Goal: Task Accomplishment & Management: Manage account settings

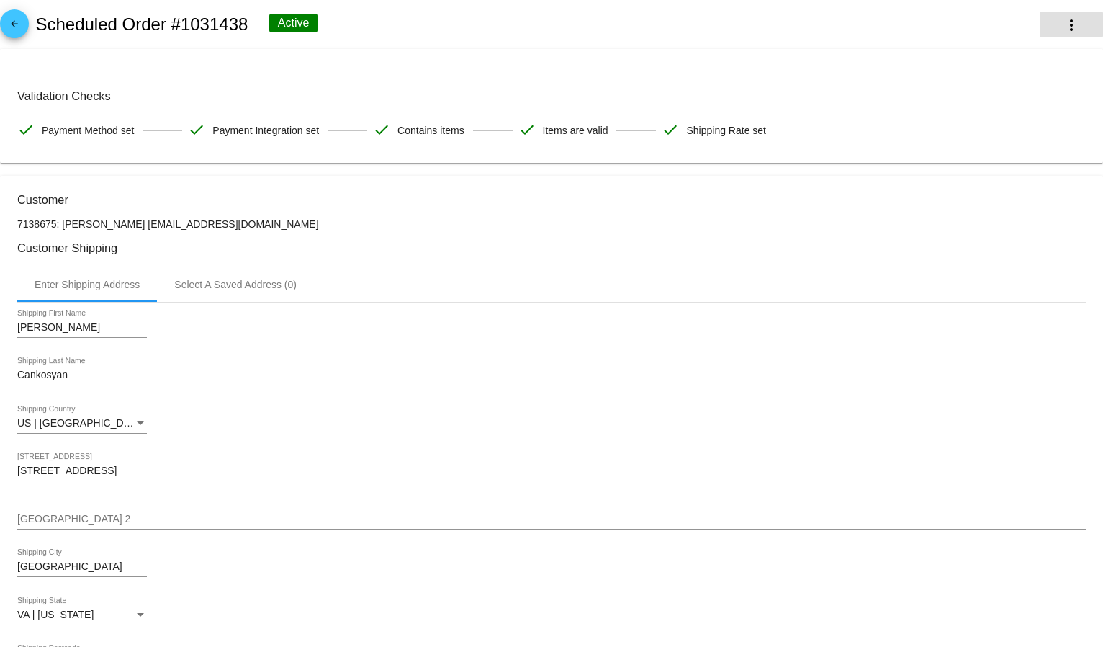
click at [1063, 24] on mat-icon "more_vert" at bounding box center [1071, 25] width 17 height 17
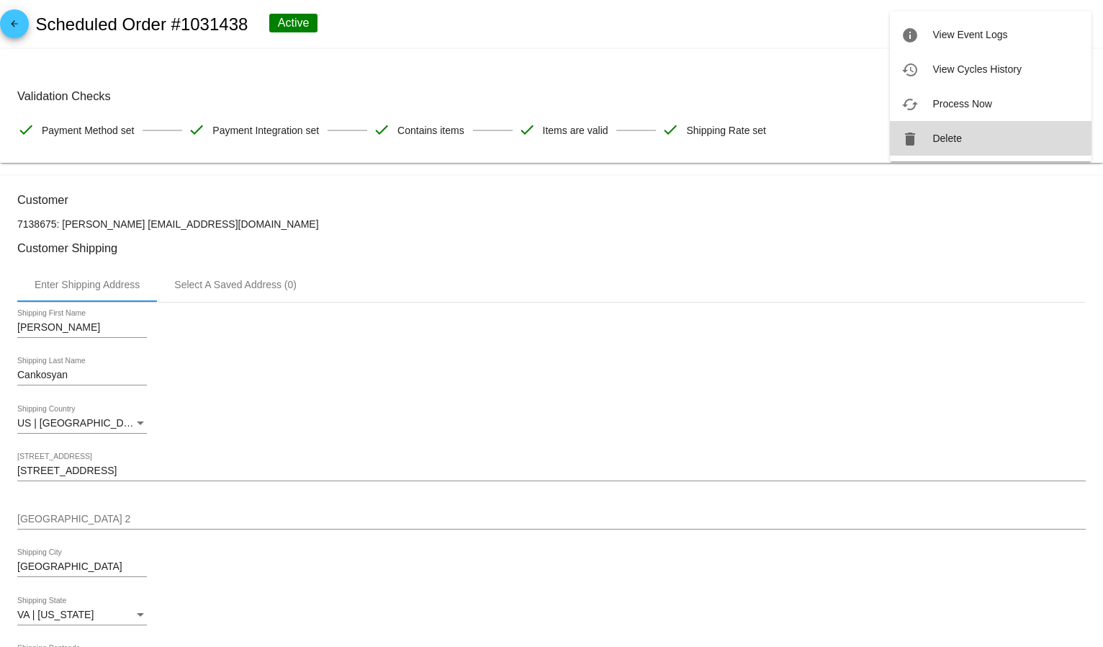
click at [964, 133] on button "delete Delete" at bounding box center [991, 138] width 202 height 35
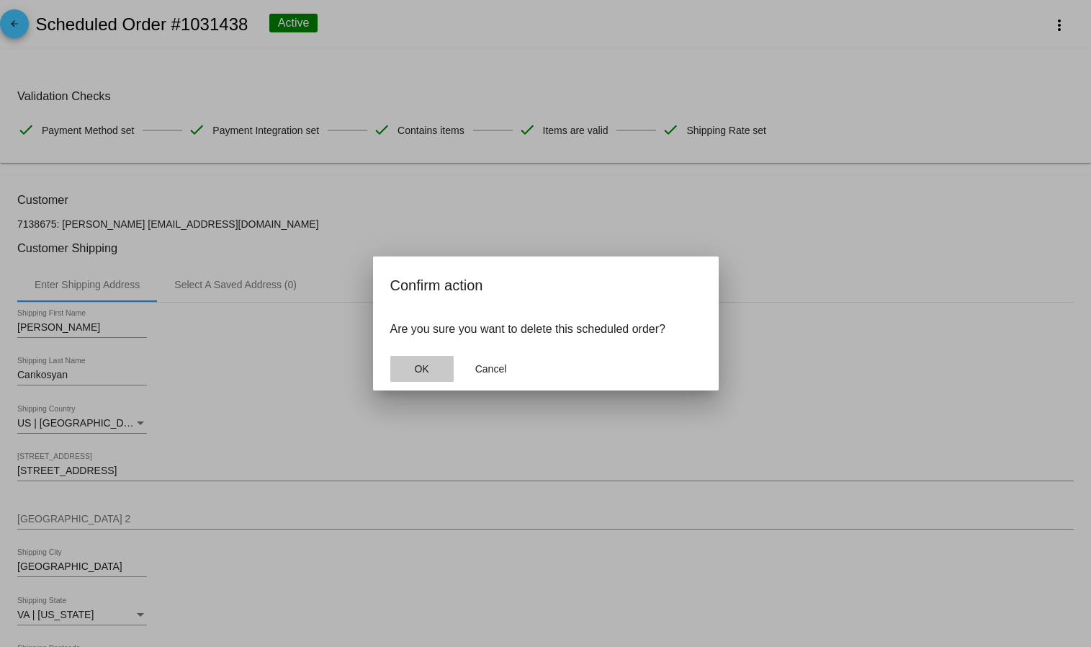
click at [405, 362] on button "OK" at bounding box center [421, 369] width 63 height 26
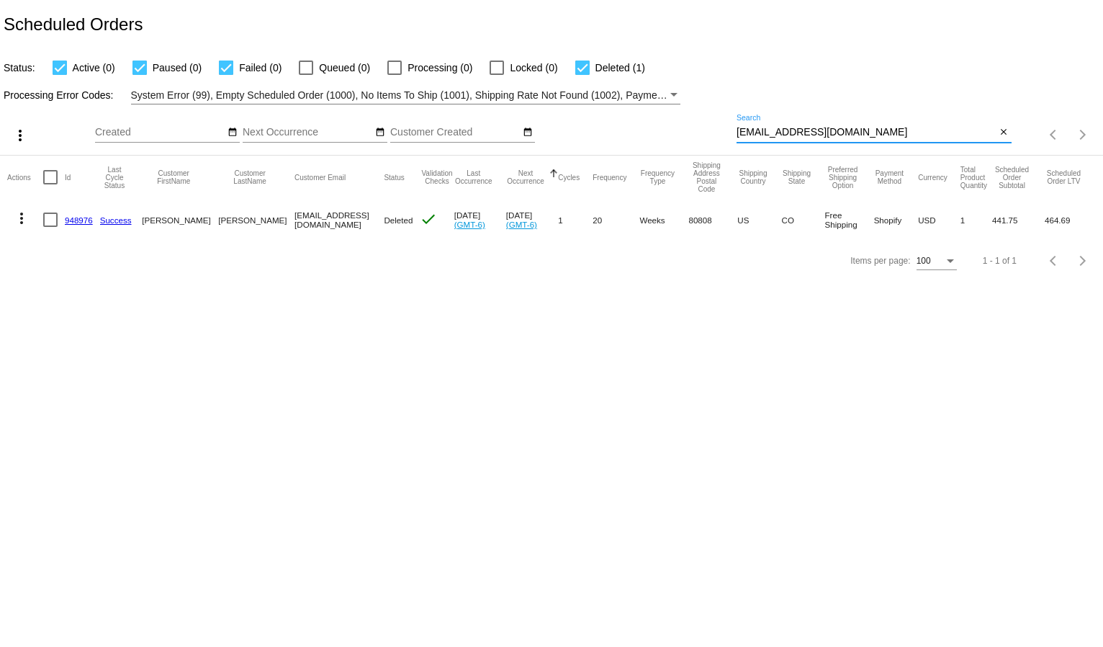
click at [766, 134] on input "[EMAIL_ADDRESS][DOMAIN_NAME]" at bounding box center [867, 133] width 260 height 12
paste input "[EMAIL_ADDRESS][DOMAIN_NAME]"
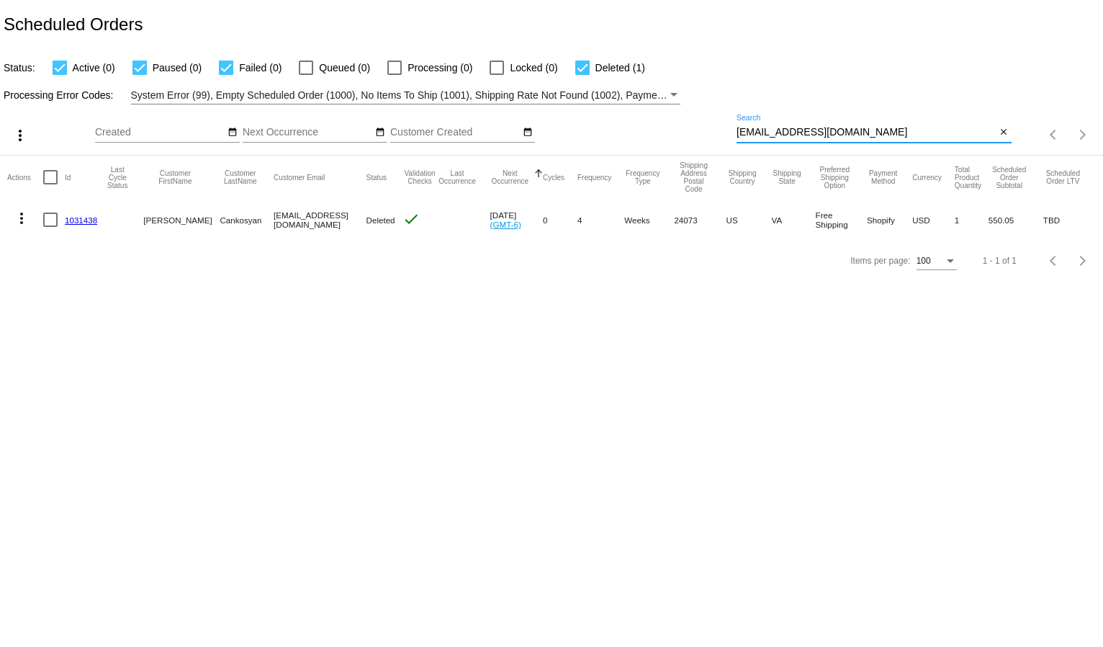
type input "[EMAIL_ADDRESS][DOMAIN_NAME]"
click at [843, 61] on div "Status: Active (0) Paused (0) Failed (0) Queued (0) Processing (0) Locked (0) D…" at bounding box center [551, 62] width 1103 height 27
